Goal: Task Accomplishment & Management: Use online tool/utility

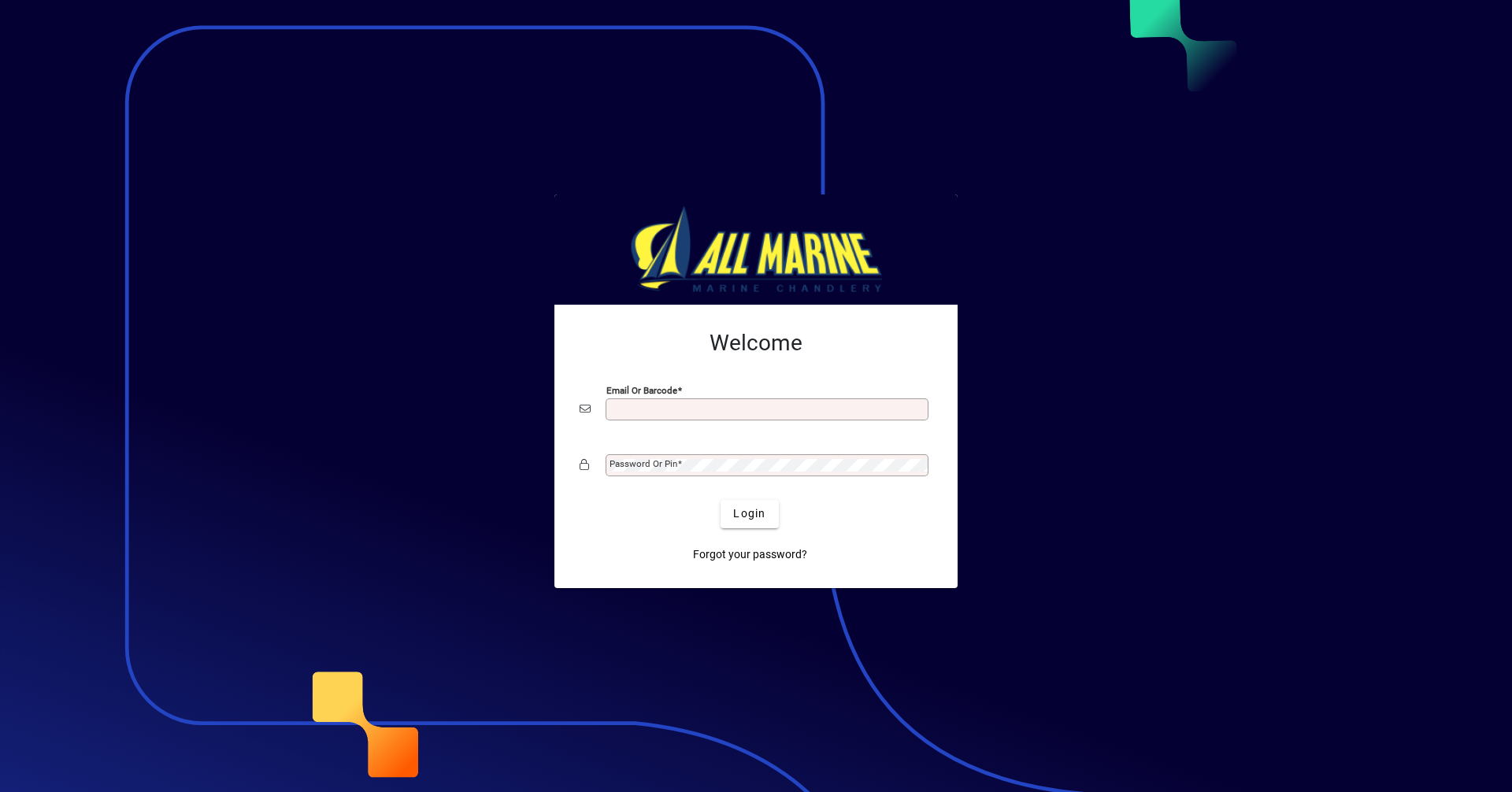
click at [707, 412] on input "Email or Barcode" at bounding box center [768, 409] width 318 height 13
type input "**********"
click at [754, 517] on span "Login" at bounding box center [750, 513] width 33 height 16
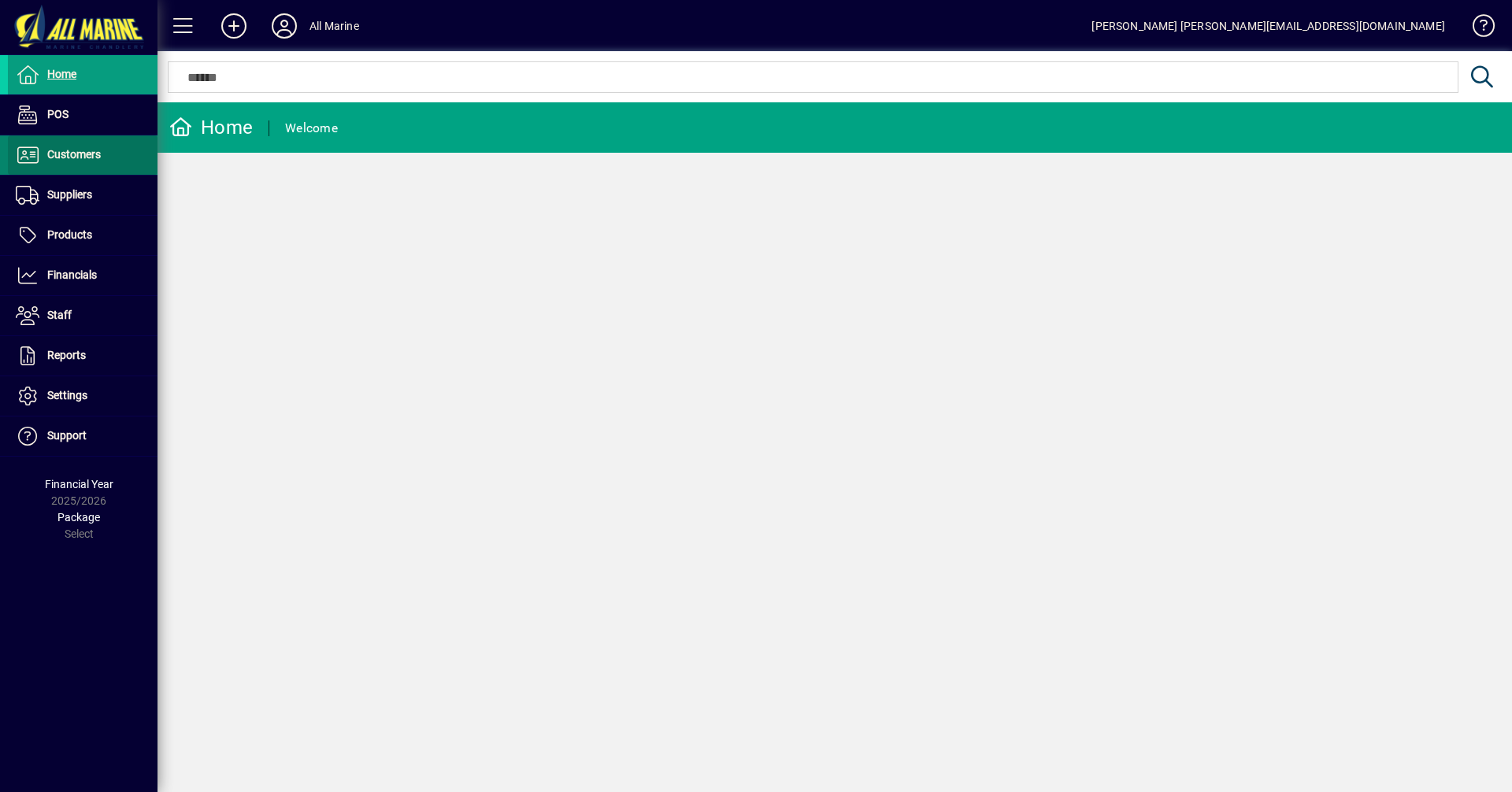
click at [86, 146] on span "Customers" at bounding box center [54, 155] width 93 height 19
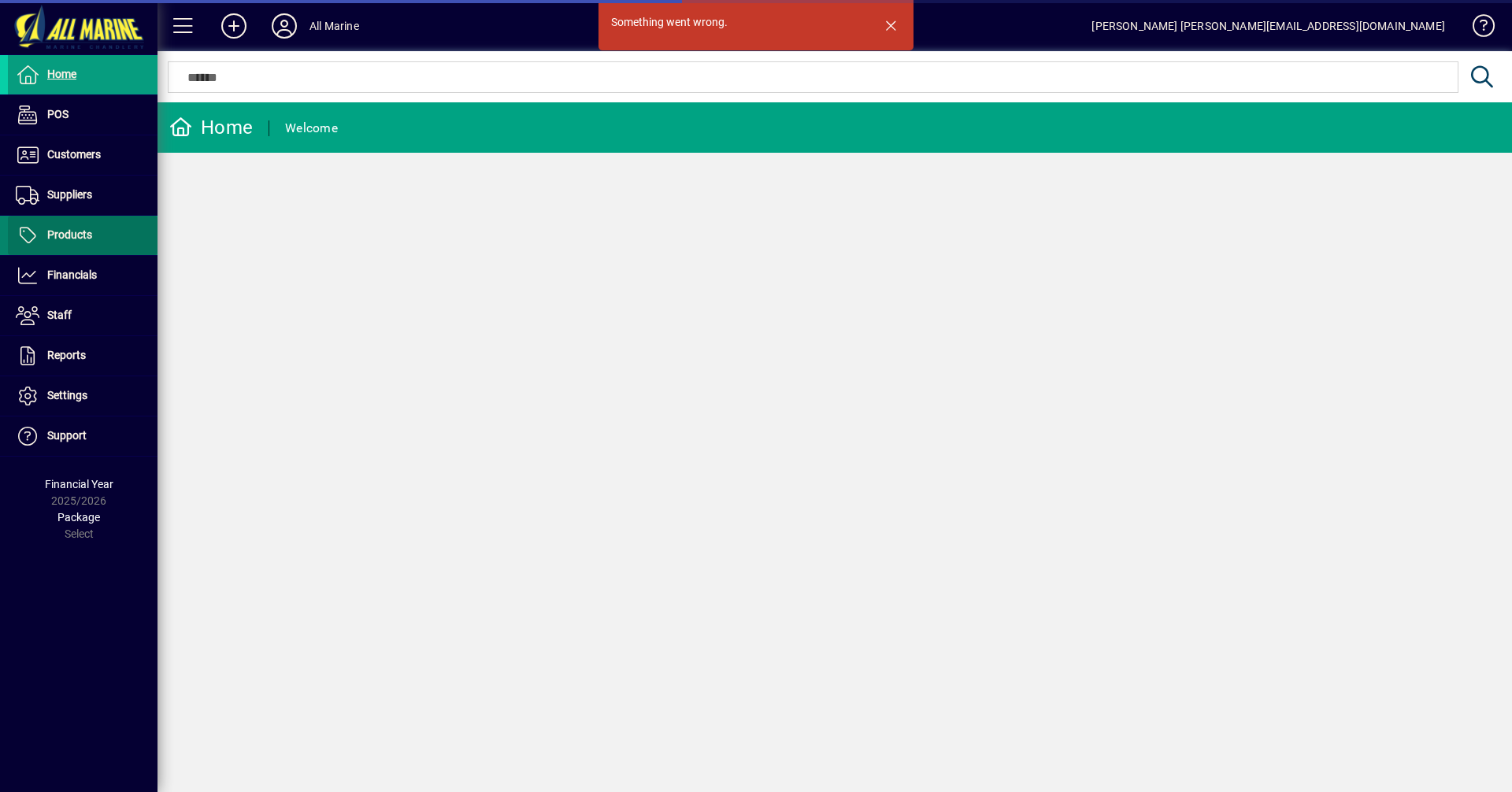
click at [76, 236] on span "Products" at bounding box center [69, 234] width 45 height 13
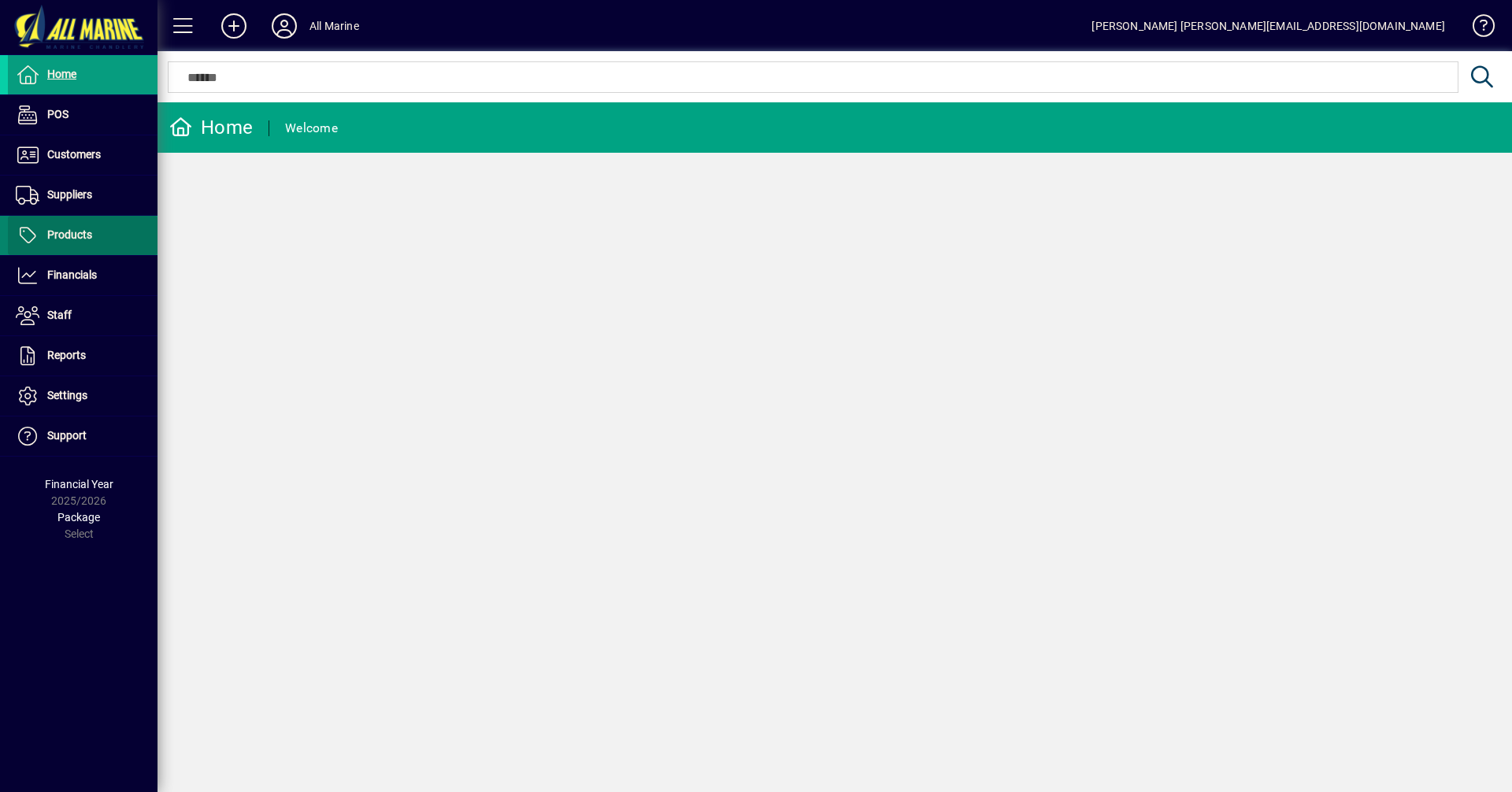
click at [85, 237] on span "Products" at bounding box center [69, 234] width 45 height 13
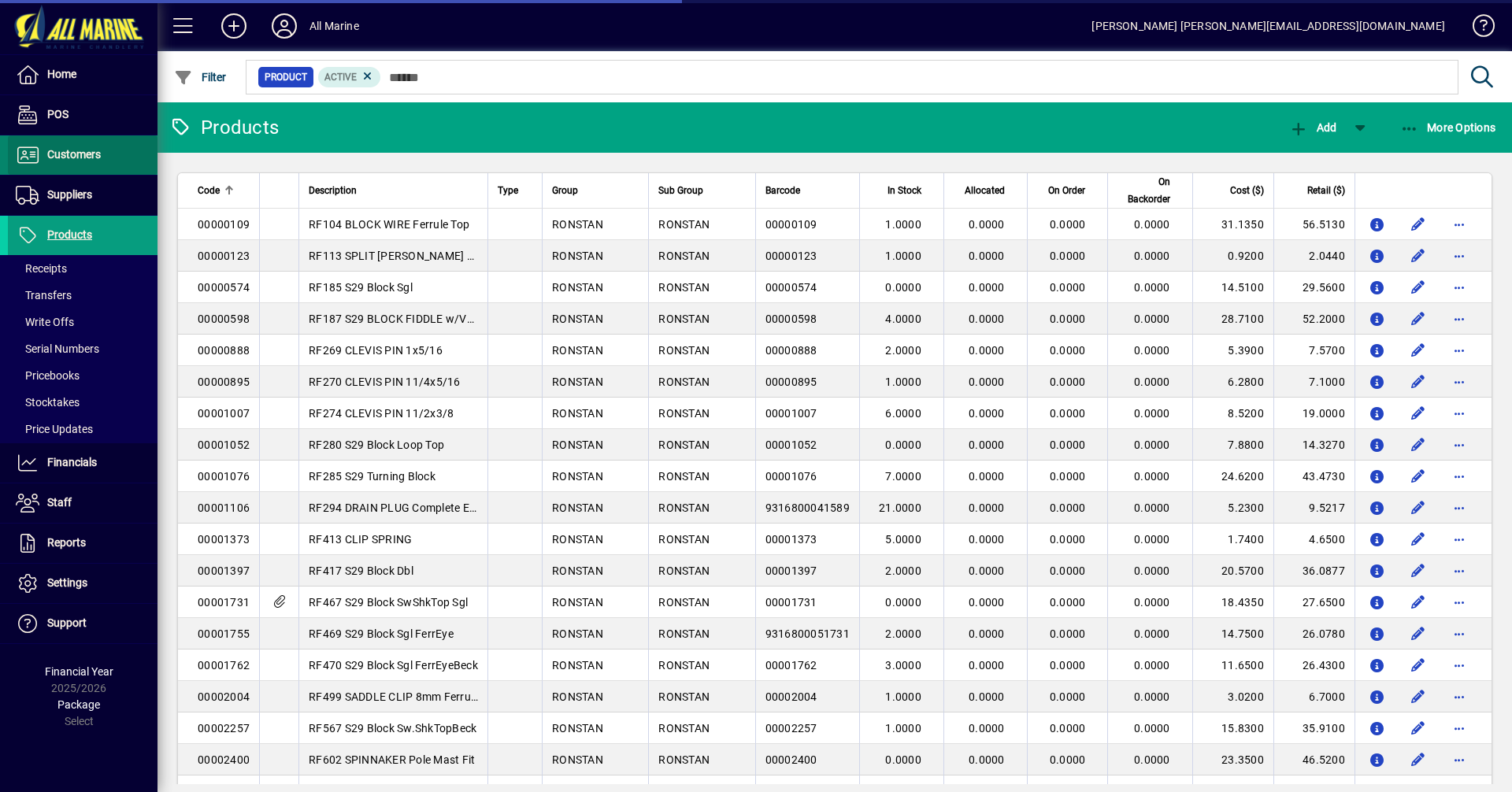
click at [84, 158] on span "Customers" at bounding box center [74, 154] width 53 height 13
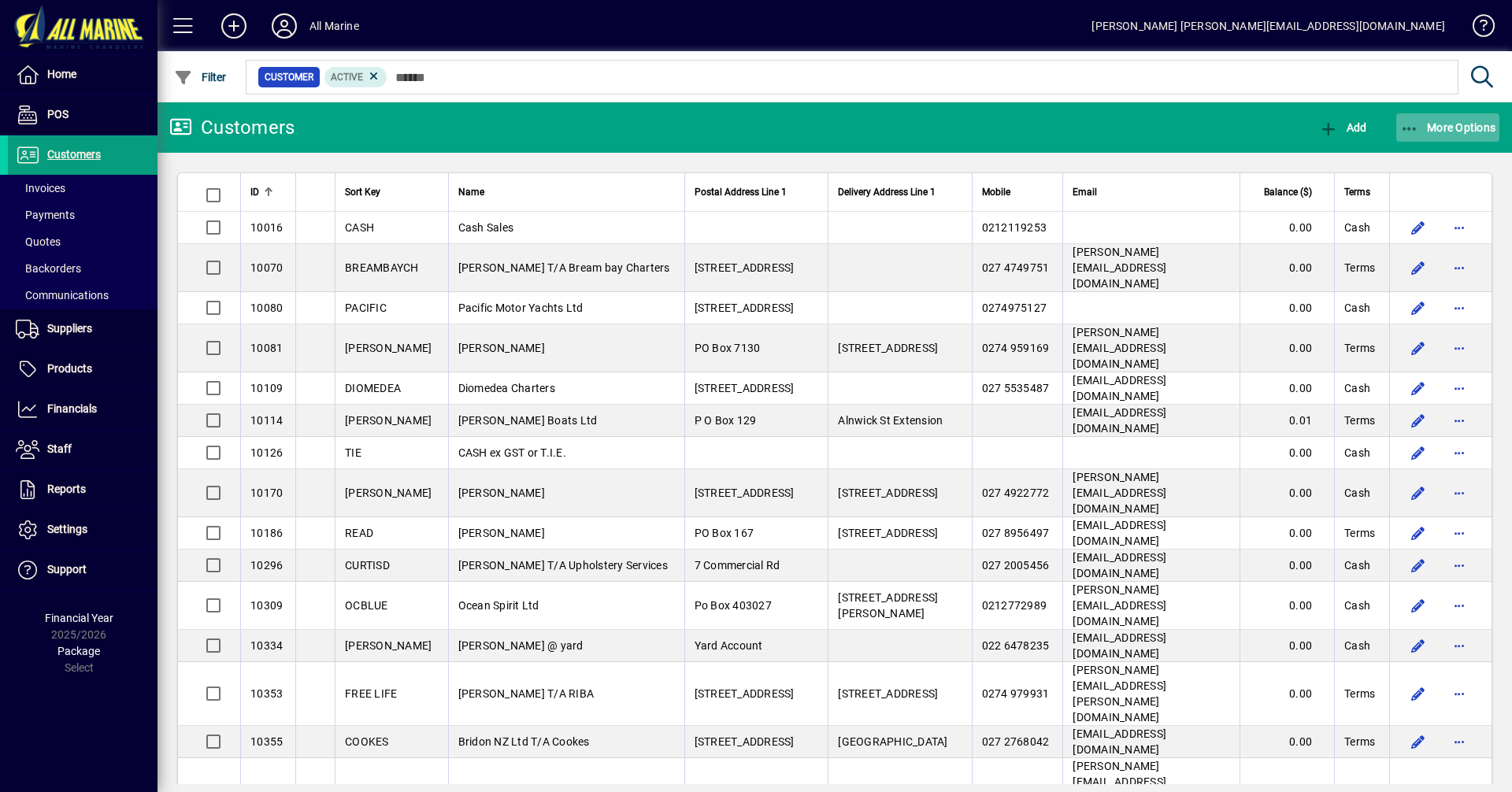
click at [1453, 121] on span "More Options" at bounding box center [1448, 127] width 96 height 13
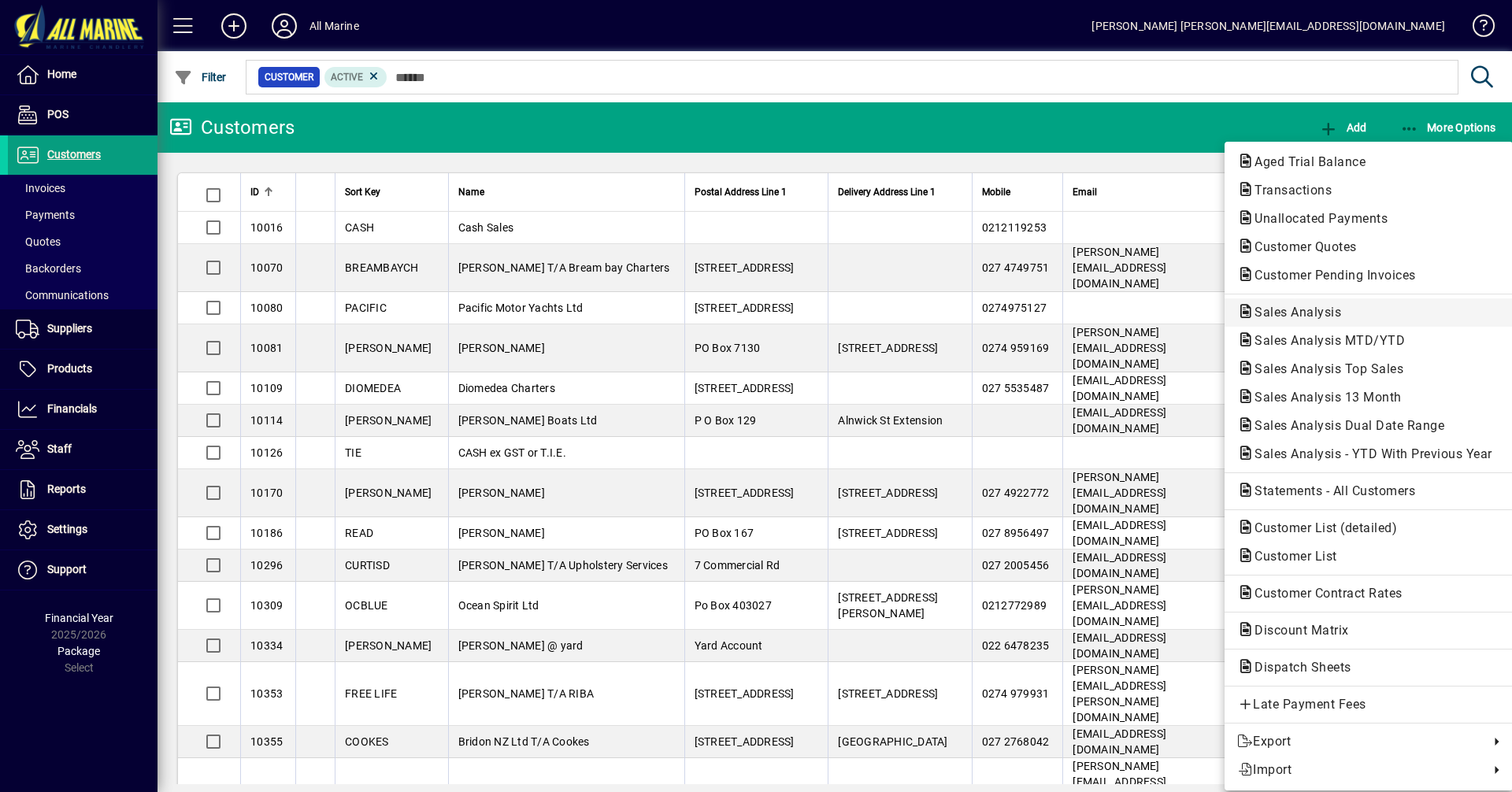
click at [1348, 315] on span "Sales Analysis" at bounding box center [1368, 312] width 263 height 19
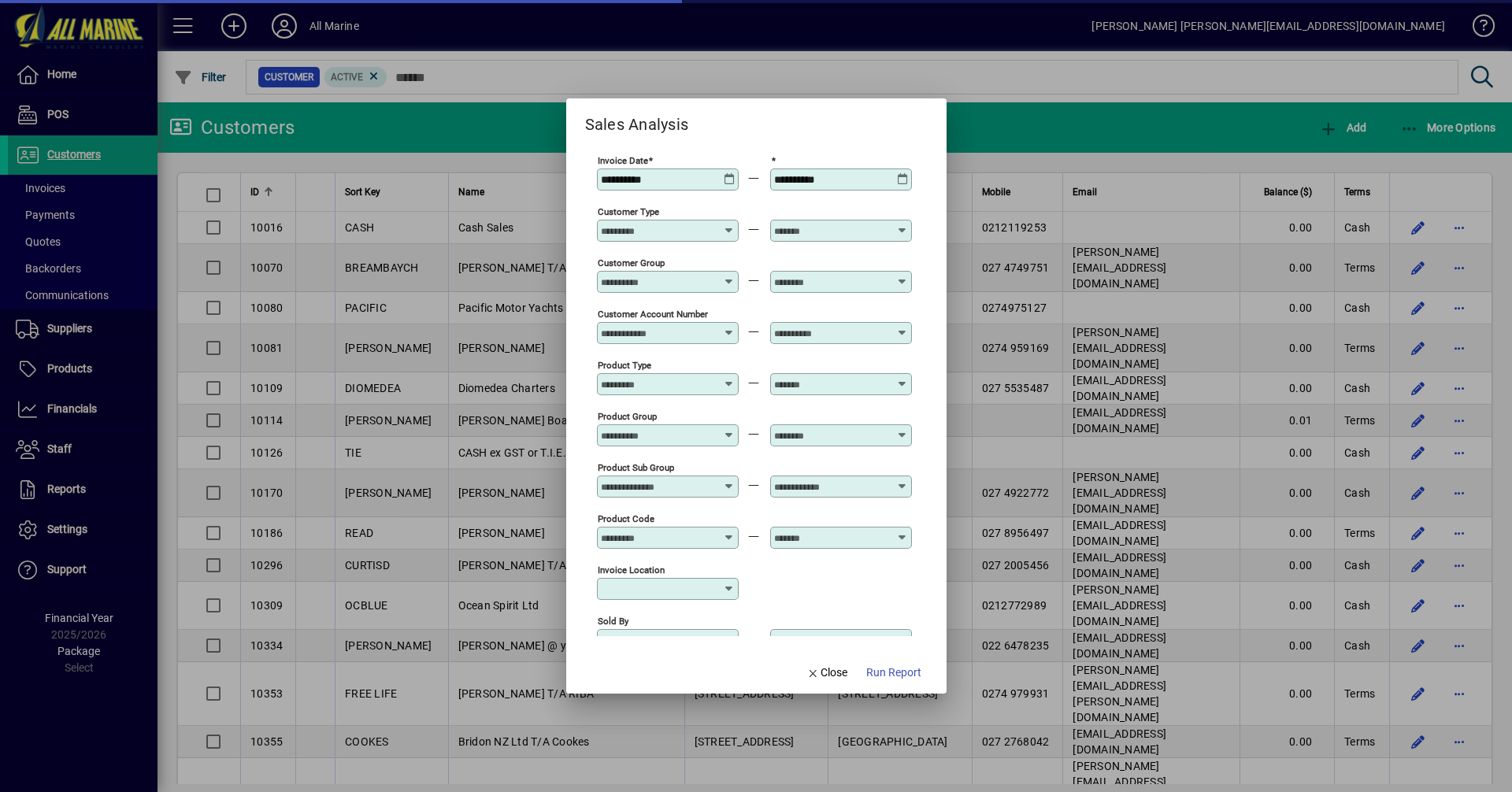
type input "**********"
click at [732, 173] on icon at bounding box center [730, 173] width 12 height 0
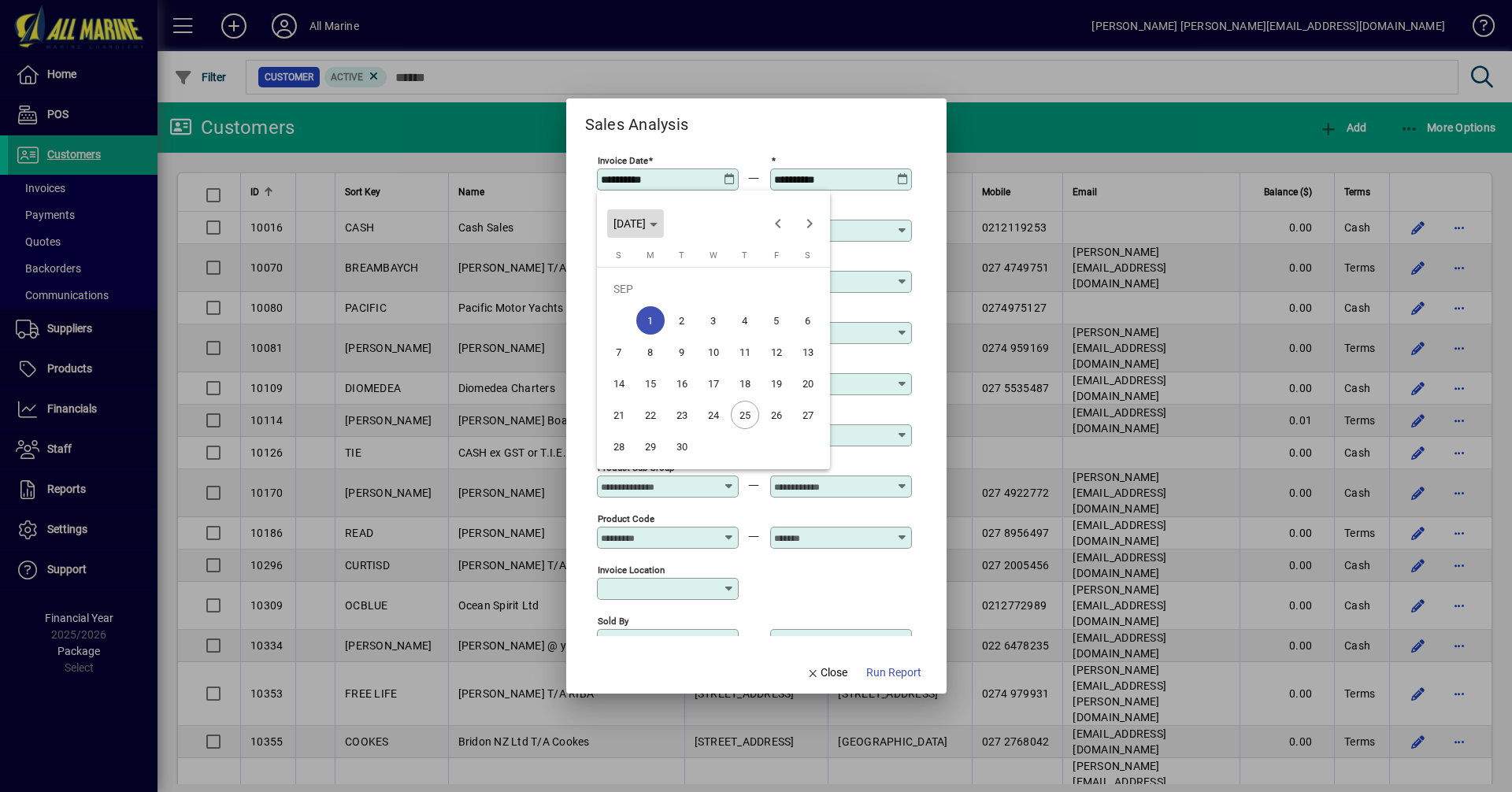
click at [646, 223] on span "MON SEP 01 2025" at bounding box center [629, 223] width 33 height 13
click at [774, 225] on span "Previous 24 years" at bounding box center [778, 223] width 32 height 32
click at [810, 219] on span "Next 24 years" at bounding box center [809, 223] width 32 height 32
click at [635, 331] on span "2024" at bounding box center [630, 335] width 50 height 28
click at [634, 369] on span "SEP" at bounding box center [630, 366] width 50 height 28
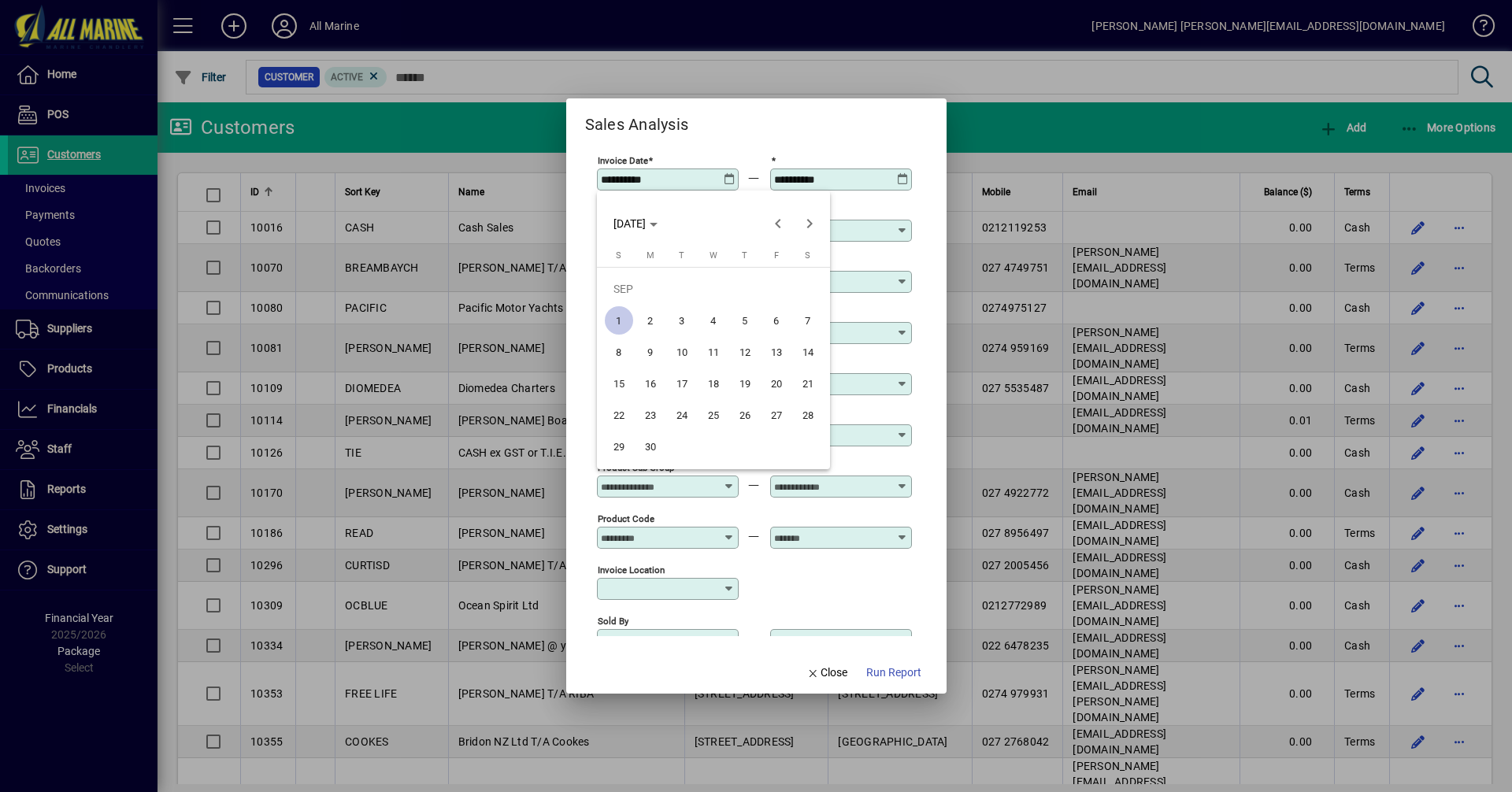
click at [619, 317] on span "1" at bounding box center [618, 320] width 28 height 28
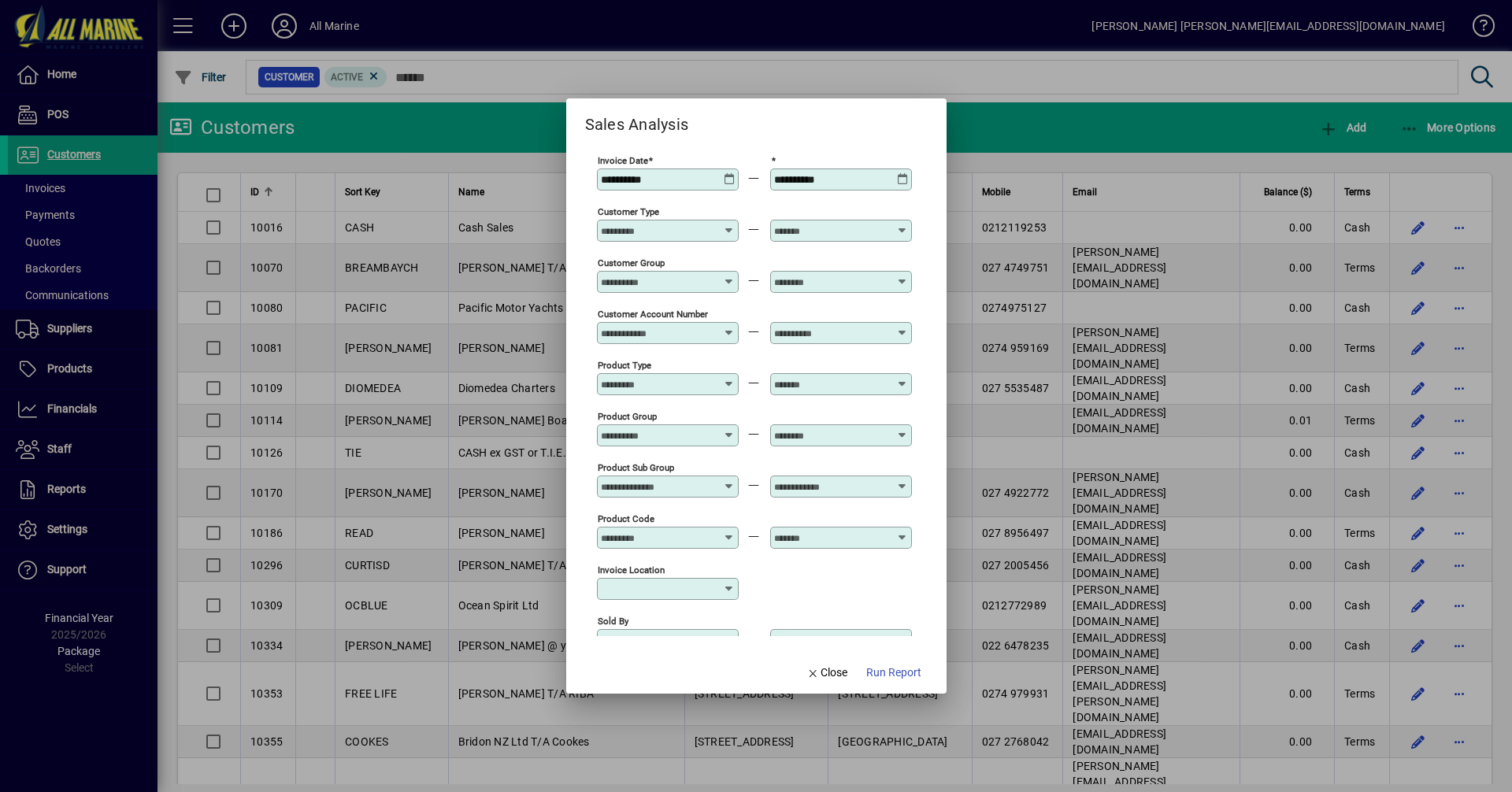
type input "**********"
click at [907, 173] on icon at bounding box center [903, 173] width 12 height 0
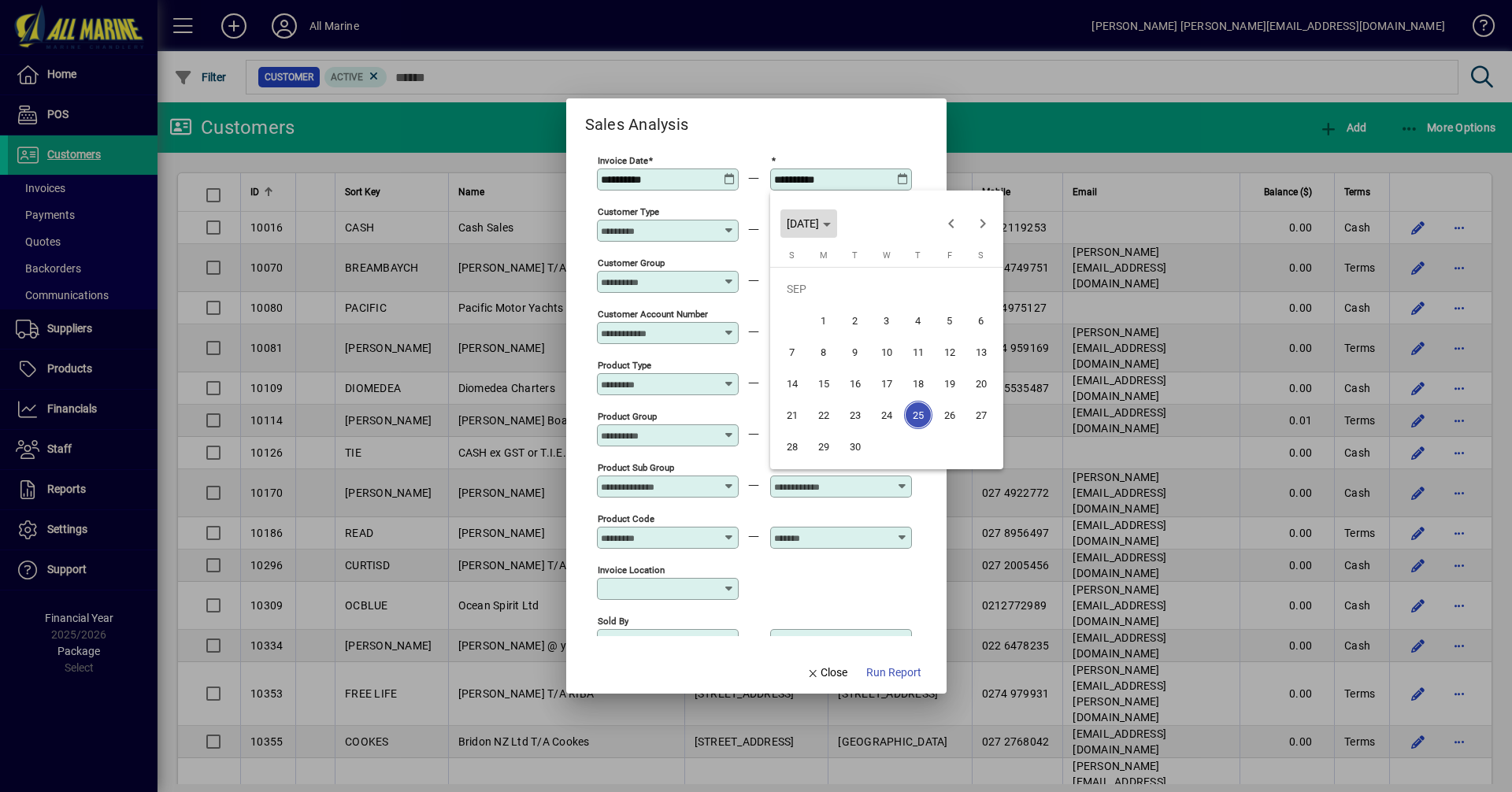
click at [831, 220] on span "THU SEP 25 2025" at bounding box center [808, 223] width 44 height 13
click at [803, 334] on span "2024" at bounding box center [804, 335] width 50 height 28
click at [804, 363] on span "SEP" at bounding box center [804, 366] width 50 height 28
click at [887, 417] on span "25" at bounding box center [886, 414] width 28 height 28
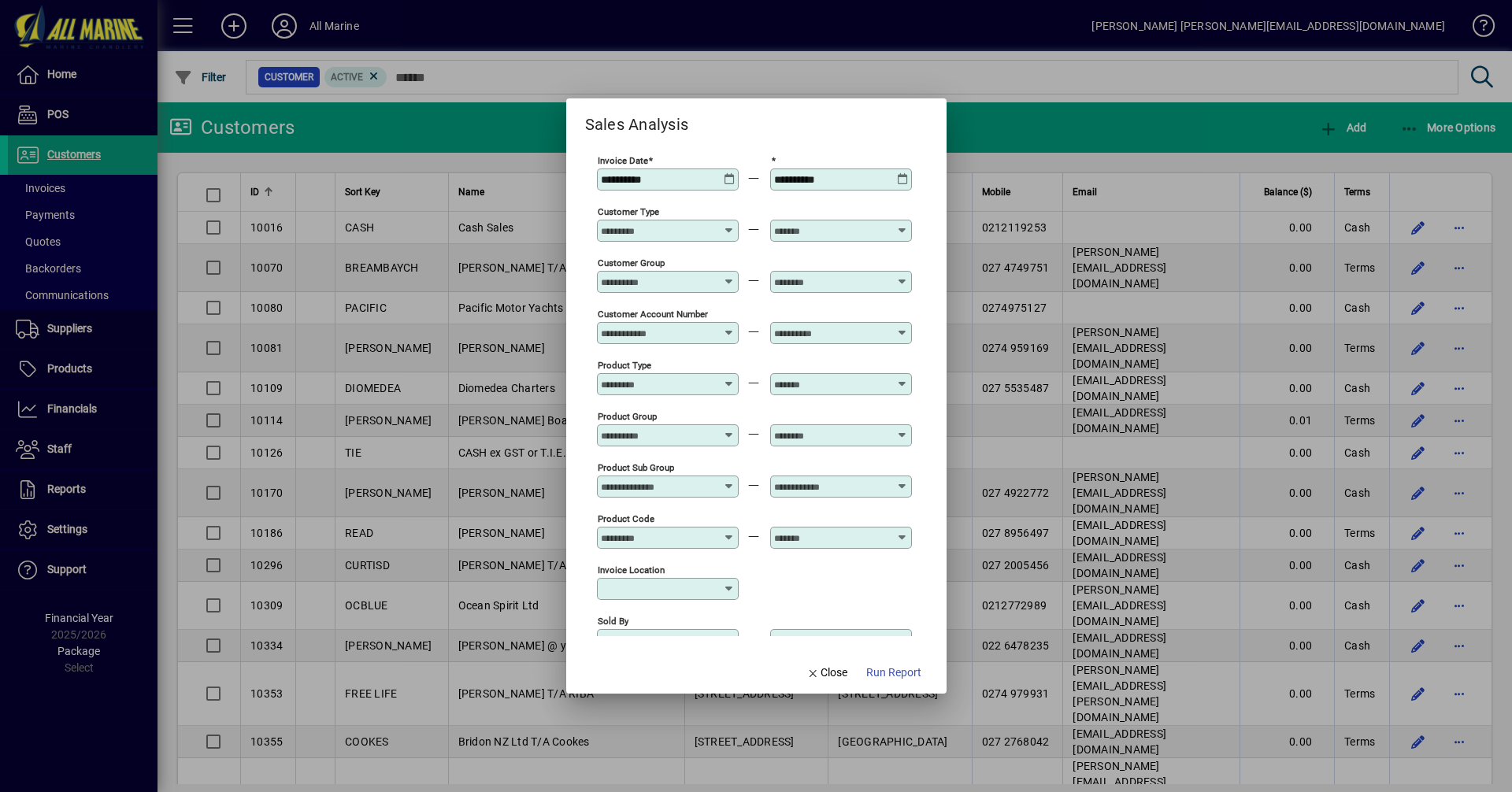
type input "**********"
click at [901, 663] on span "button" at bounding box center [893, 673] width 68 height 38
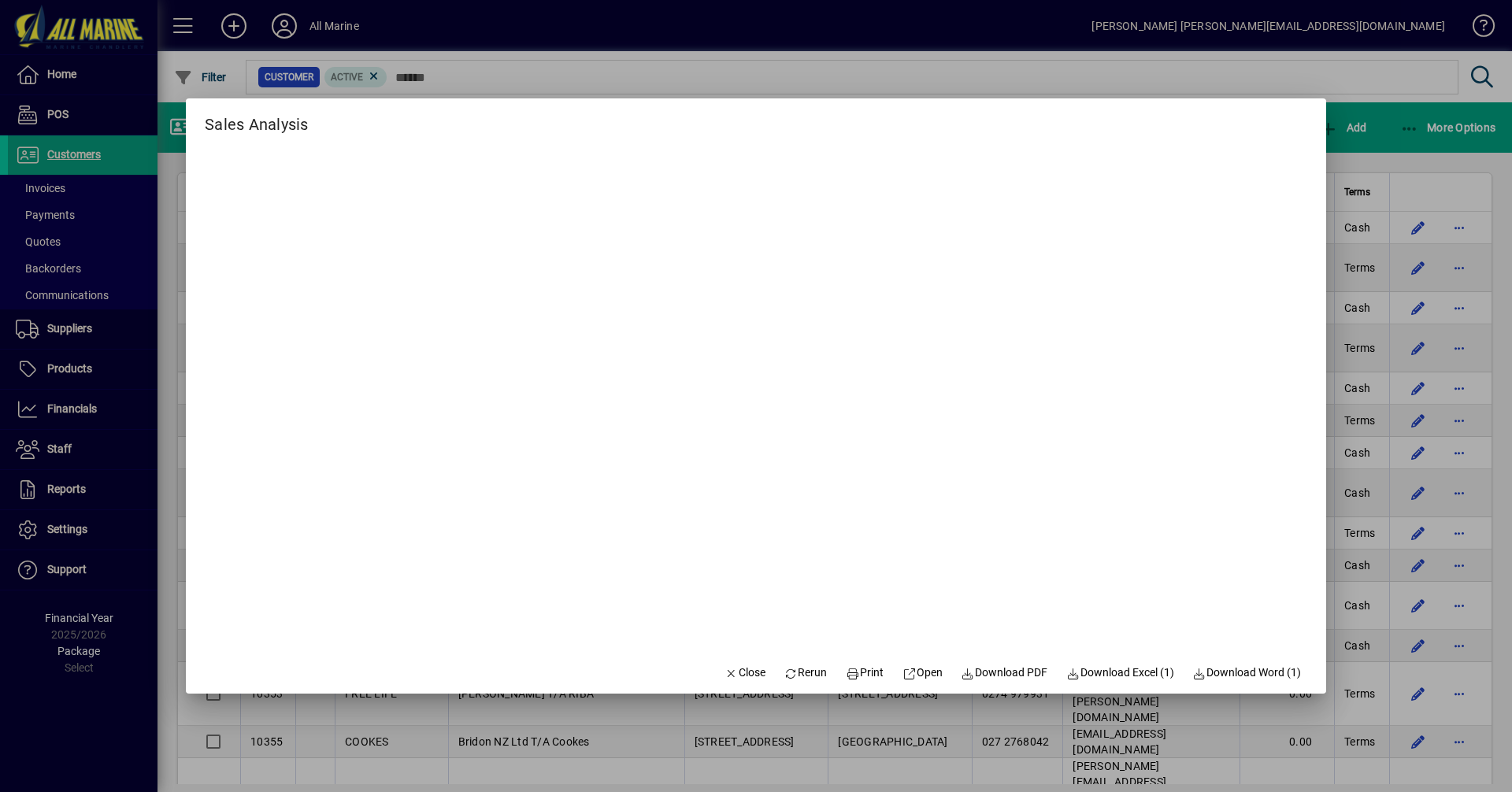
click at [1387, 139] on div at bounding box center [756, 396] width 1512 height 792
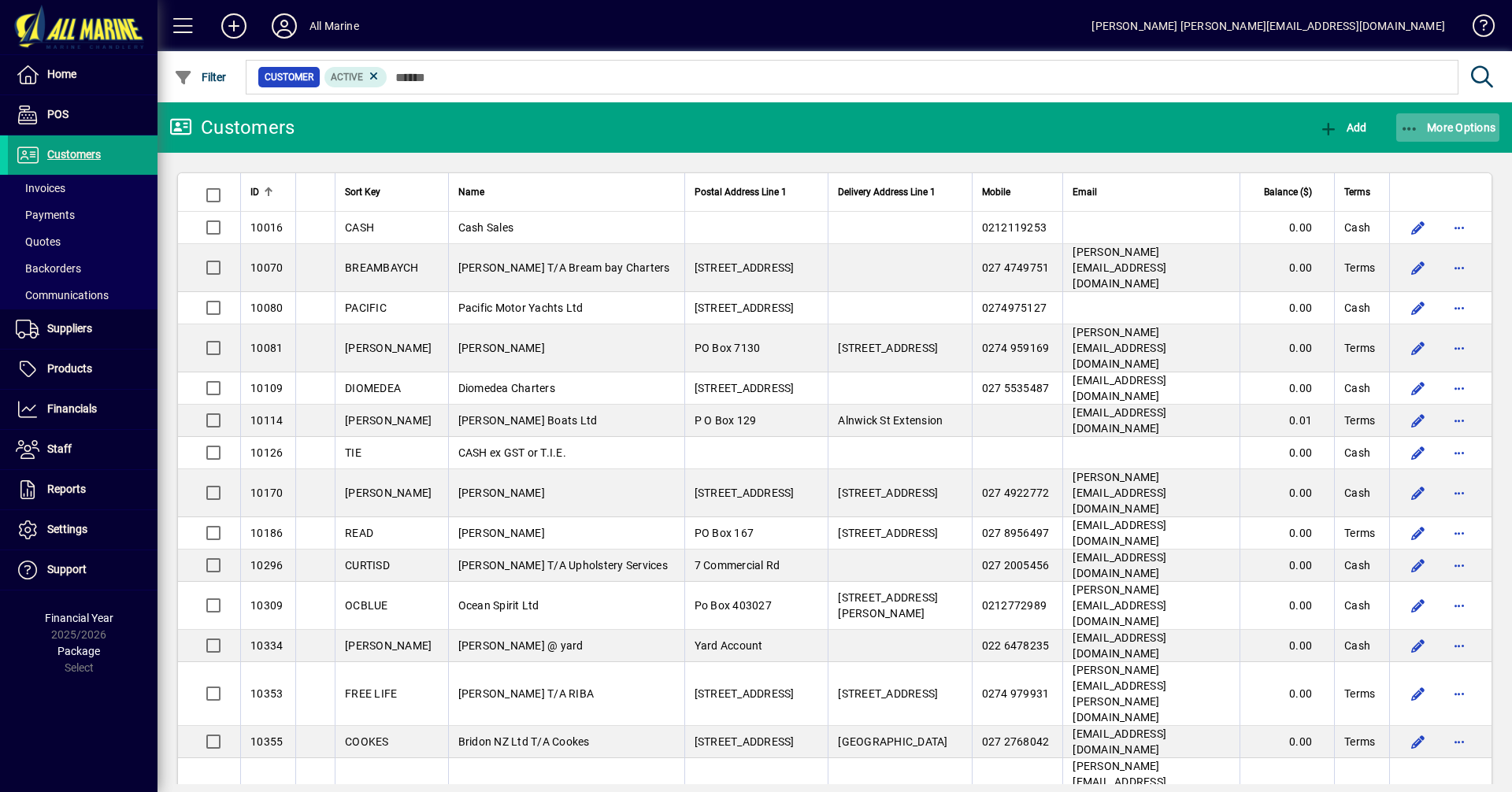
click at [1455, 121] on span "More Options" at bounding box center [1448, 127] width 96 height 13
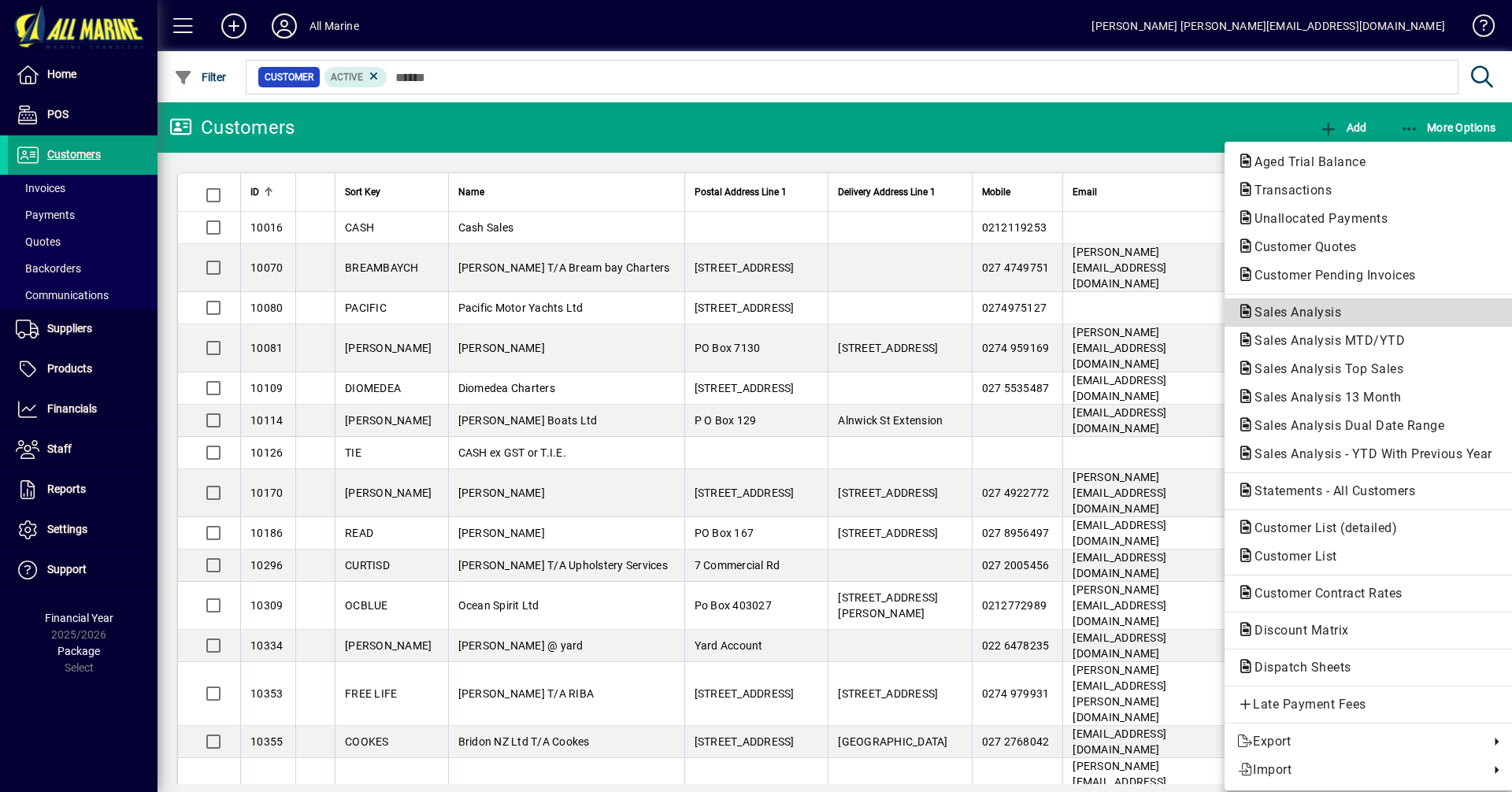
click at [1322, 312] on span "Sales Analysis" at bounding box center [1292, 311] width 111 height 15
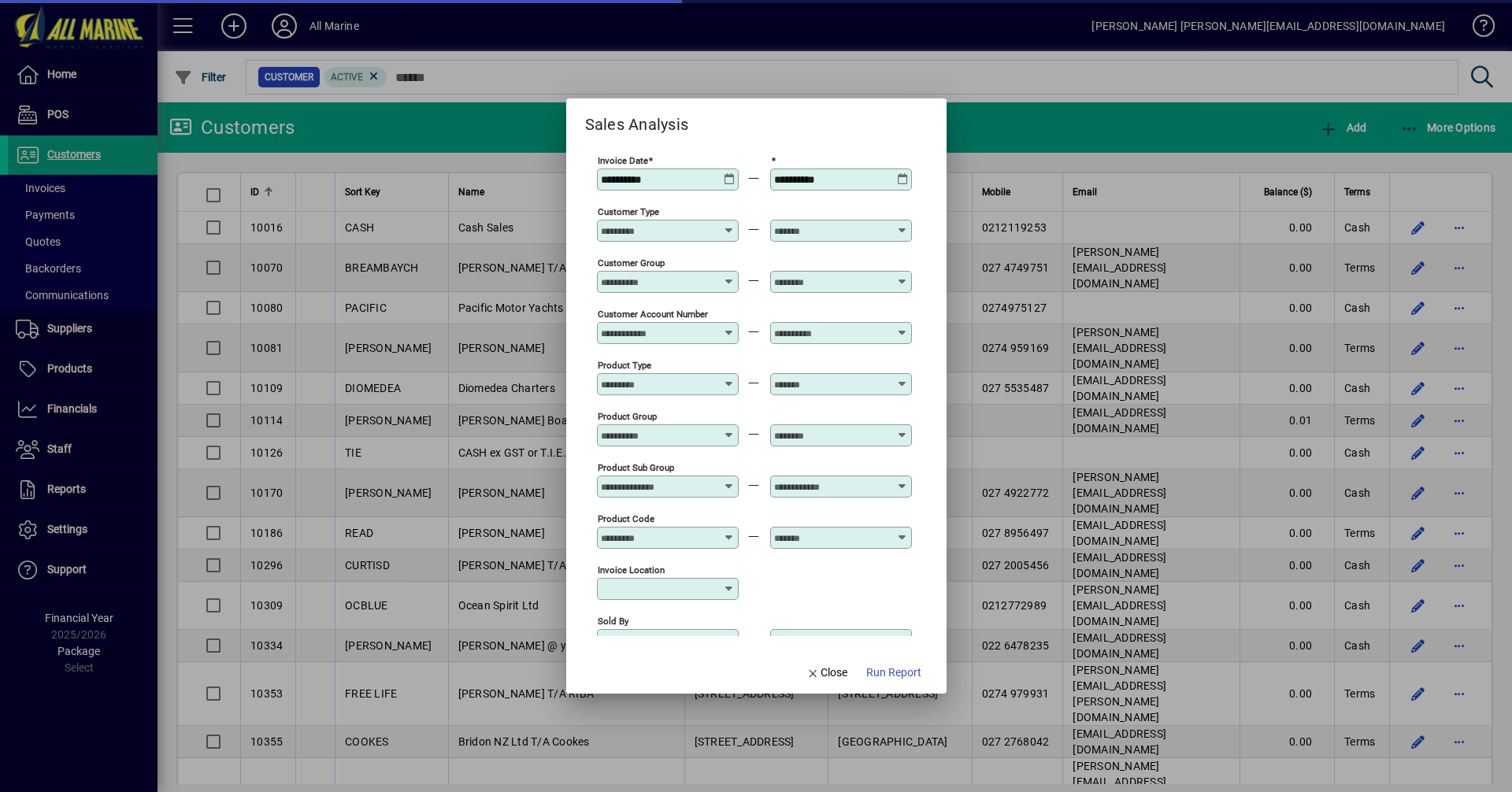
type input "**********"
click at [726, 173] on icon at bounding box center [730, 173] width 12 height 0
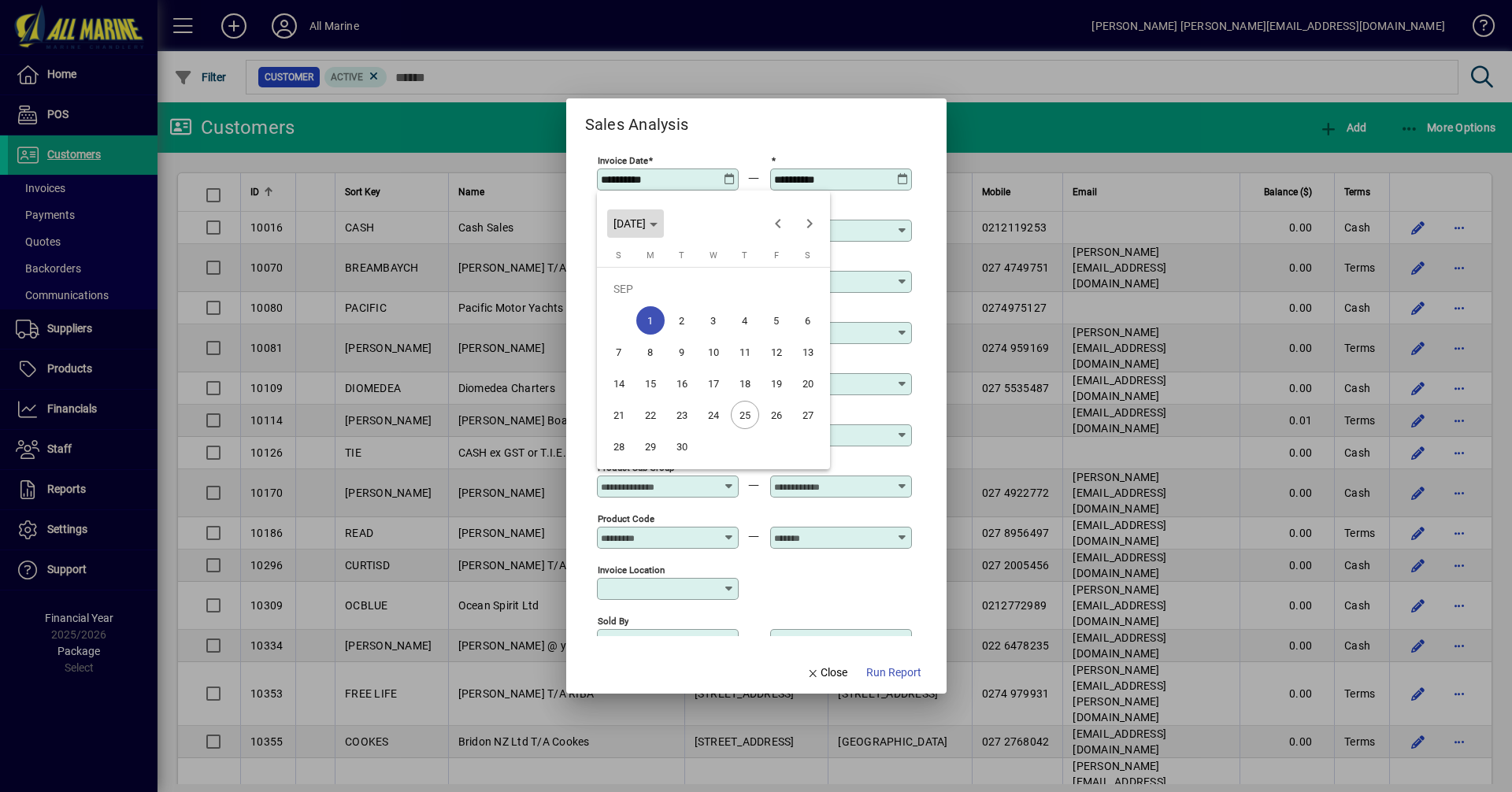
click at [646, 224] on span "MON SEP 01 2025" at bounding box center [629, 223] width 33 height 13
click at [796, 301] on span "2023" at bounding box center [796, 303] width 50 height 28
click at [627, 362] on span "SEP" at bounding box center [630, 366] width 50 height 28
click at [768, 282] on span "1" at bounding box center [776, 288] width 28 height 28
type input "**********"
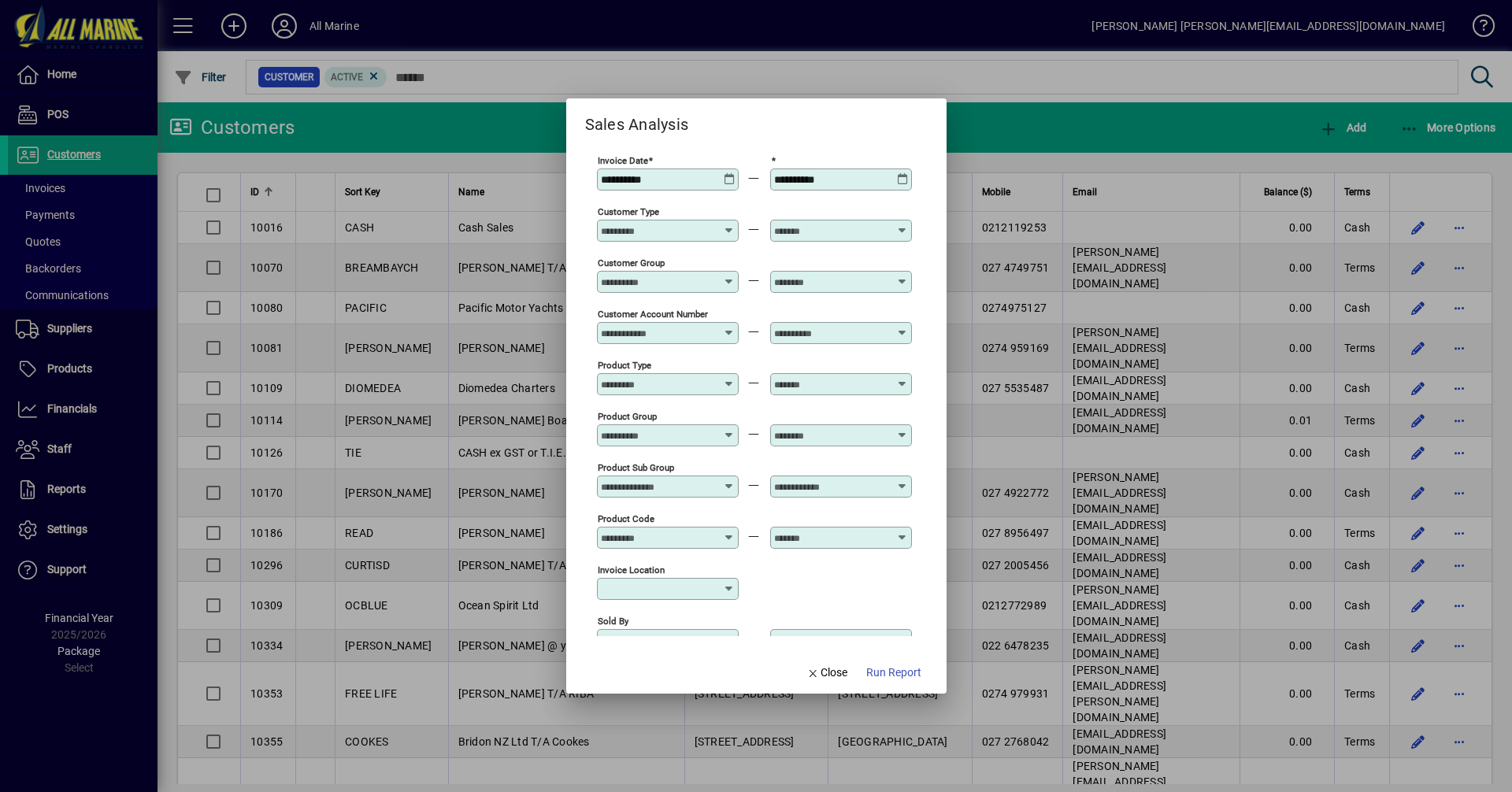
click at [902, 173] on icon at bounding box center [903, 173] width 12 height 0
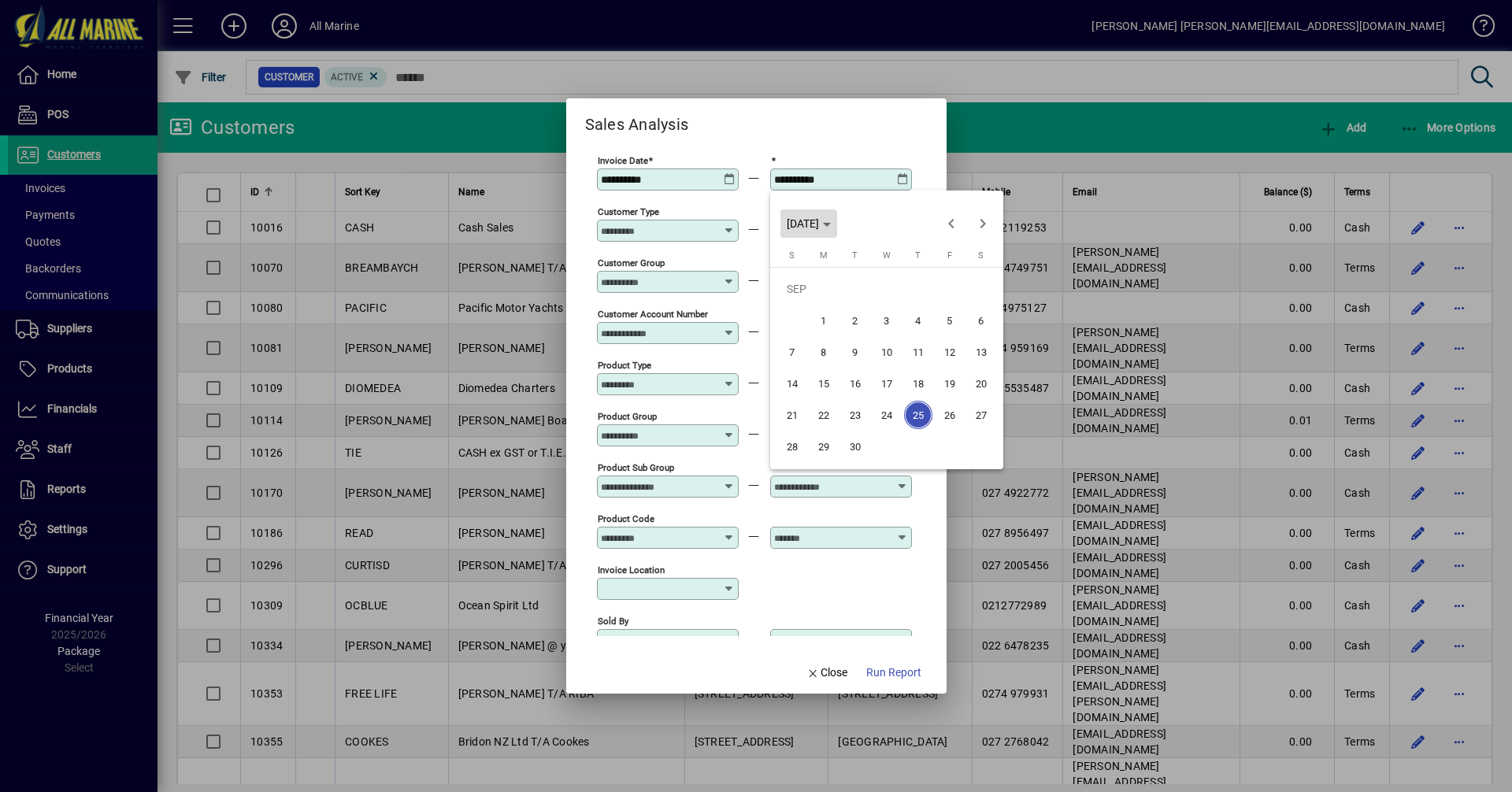
click at [819, 225] on span "THU SEP 25 2025" at bounding box center [803, 223] width 33 height 13
click at [966, 303] on span "2023" at bounding box center [969, 303] width 50 height 28
click at [804, 370] on span "SEP" at bounding box center [804, 366] width 50 height 28
click at [822, 411] on span "25" at bounding box center [823, 414] width 28 height 28
type input "**********"
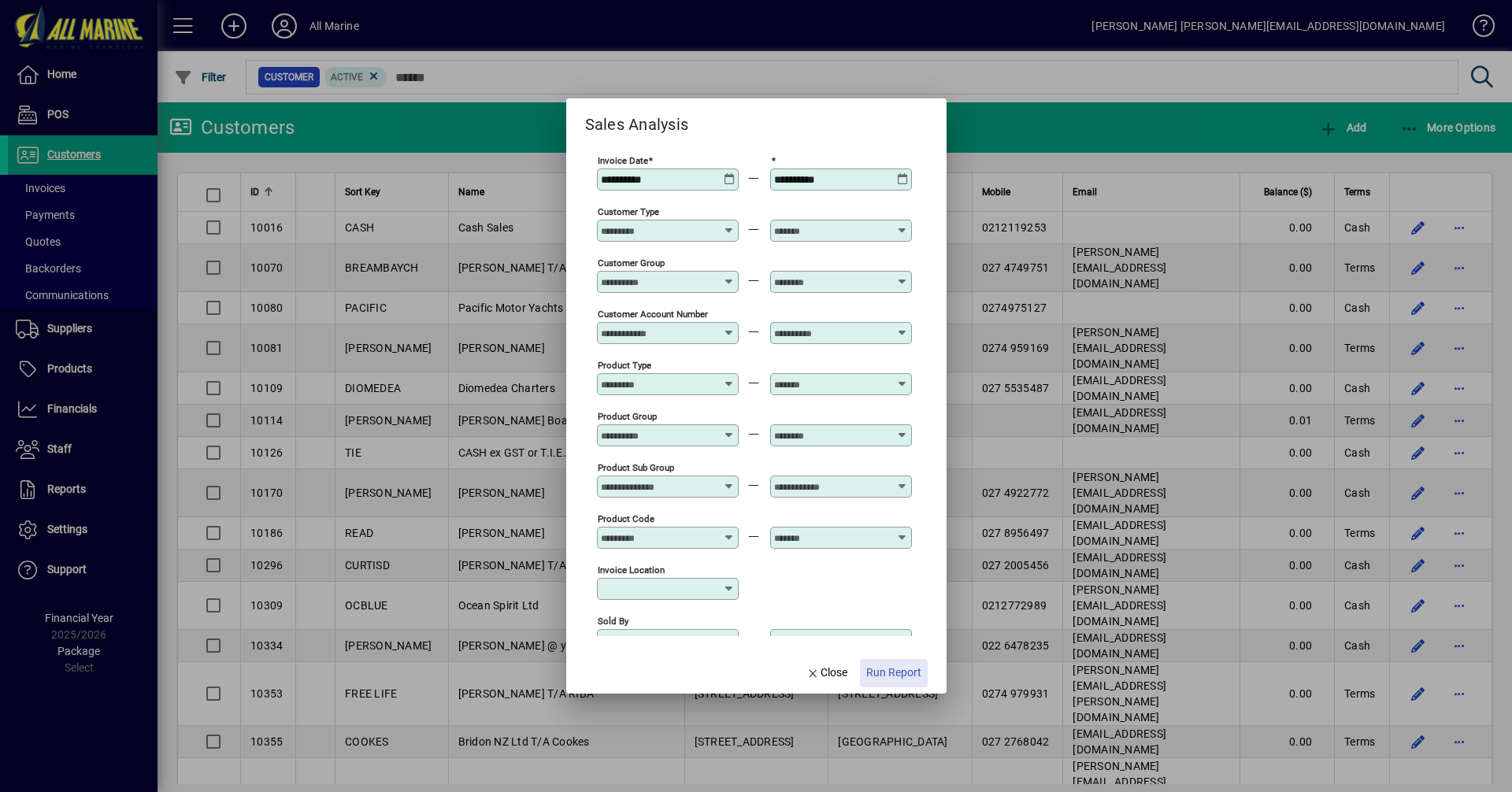
click at [901, 671] on span "Run Report" at bounding box center [894, 672] width 55 height 16
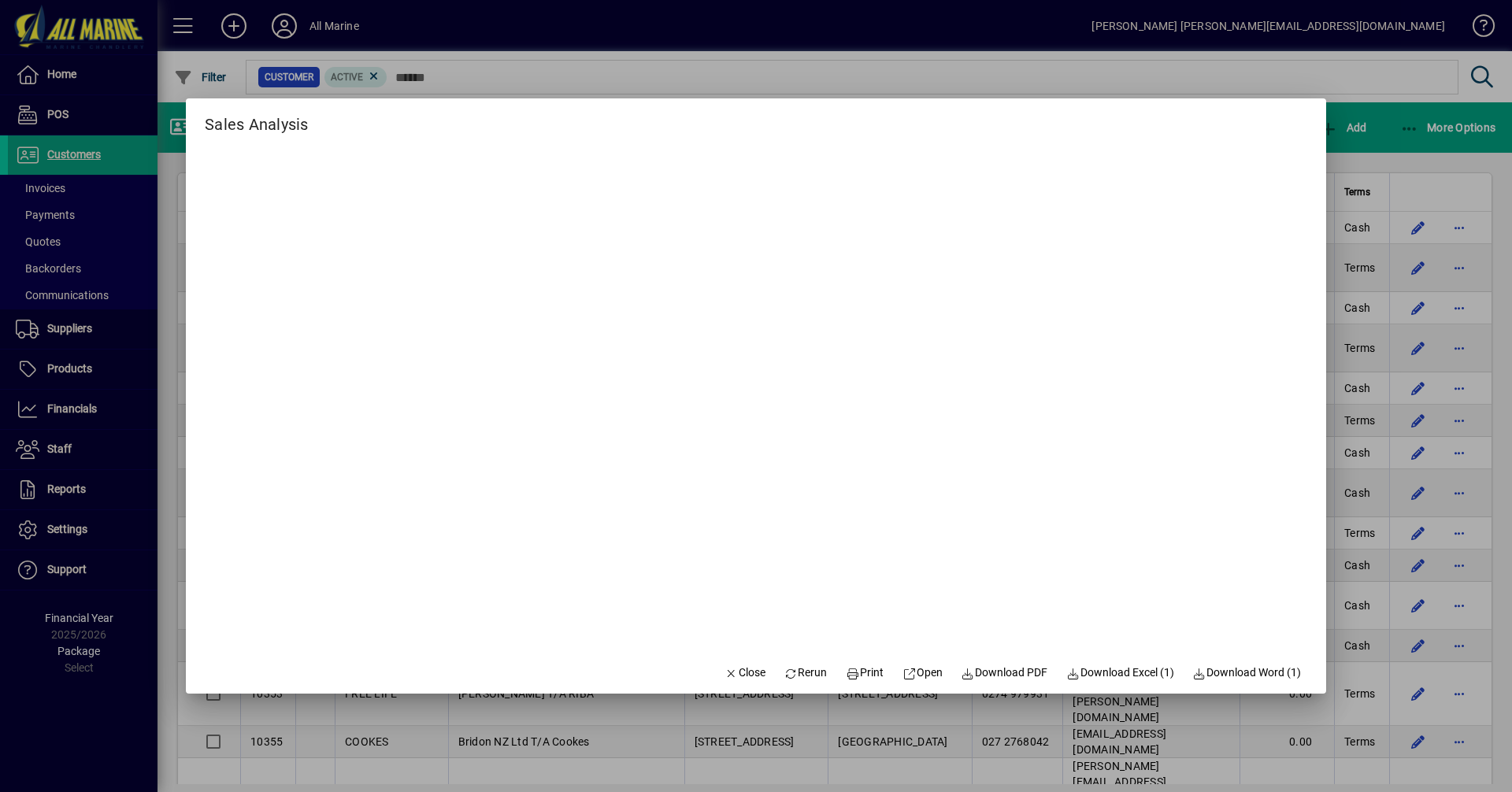
click at [1387, 140] on div at bounding box center [756, 396] width 1512 height 792
